Goal: Information Seeking & Learning: Check status

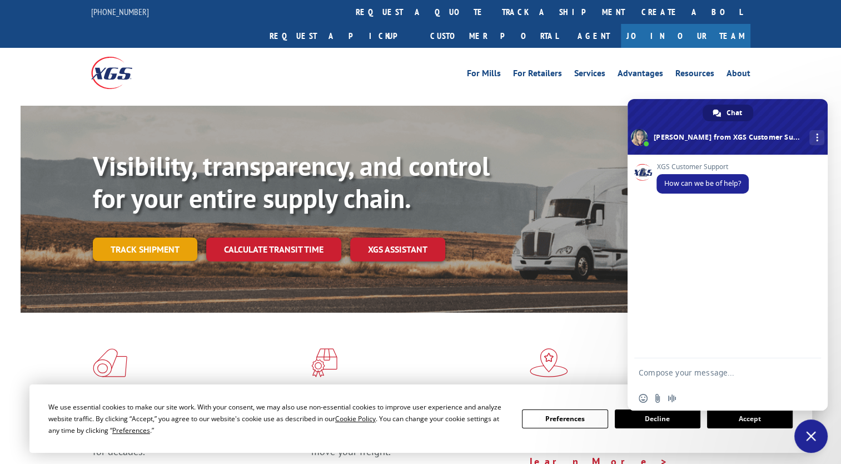
click at [137, 237] on link "Track shipment" at bounding box center [145, 248] width 105 height 23
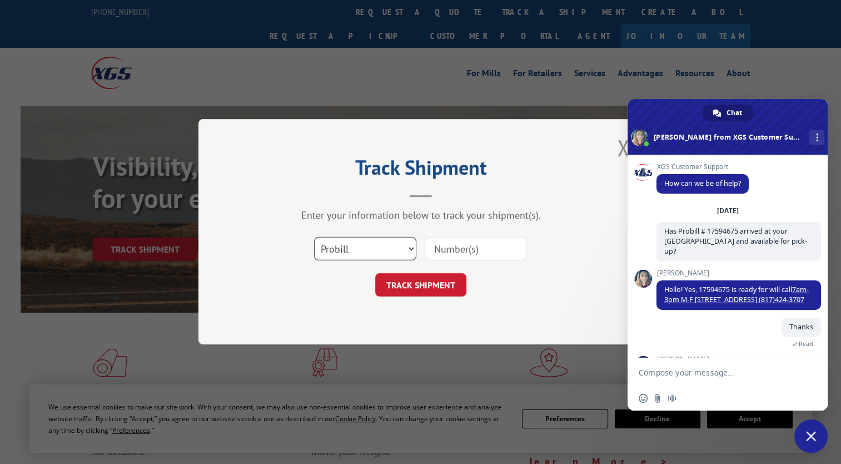
scroll to position [116, 0]
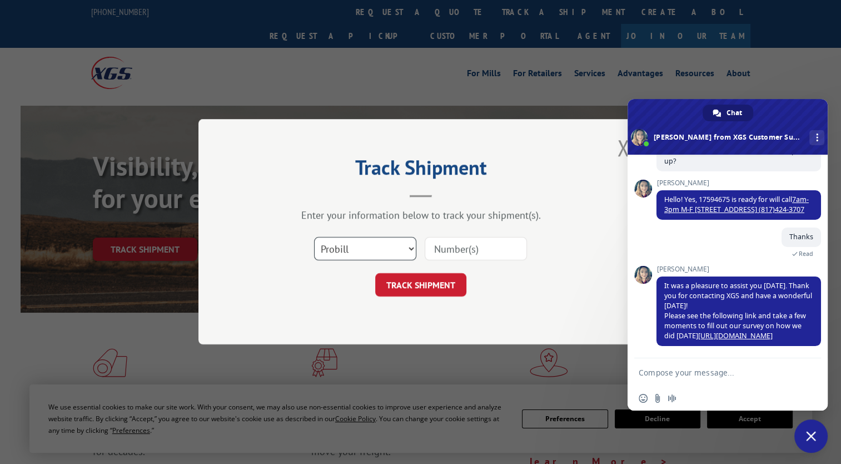
click at [411, 248] on select "Select category... Probill BOL PO" at bounding box center [365, 248] width 102 height 23
select select "bol"
click at [314, 237] on select "Select category... Probill BOL PO" at bounding box center [365, 248] width 102 height 23
click at [486, 248] on input at bounding box center [476, 248] width 102 height 23
type input "9"
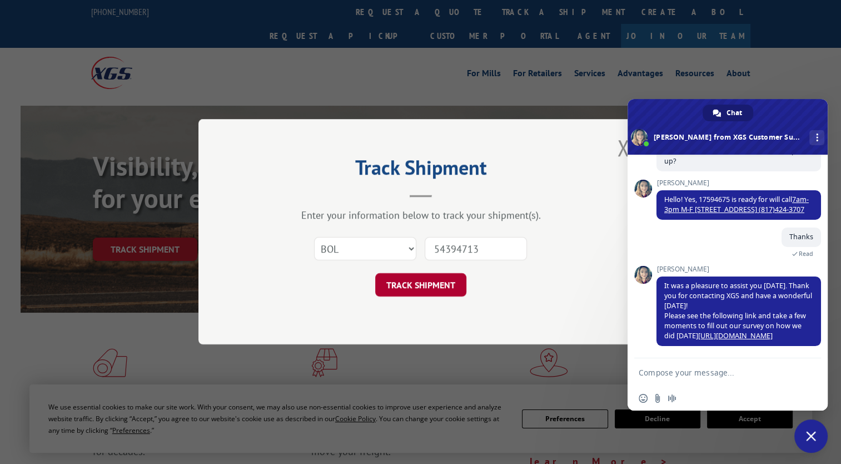
type input "54394713"
click at [417, 282] on button "TRACK SHIPMENT" at bounding box center [420, 285] width 91 height 23
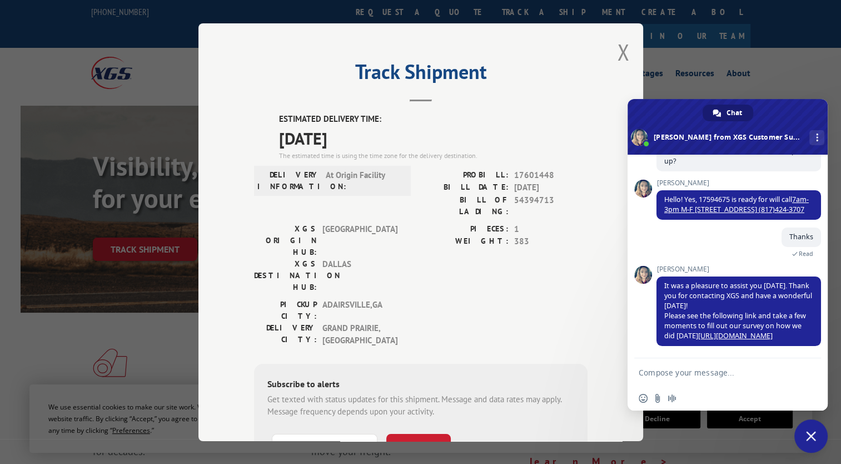
click at [643, 272] on span at bounding box center [643, 275] width 18 height 18
click at [622, 49] on button "Close modal" at bounding box center [623, 51] width 12 height 29
